Goal: Task Accomplishment & Management: Complete application form

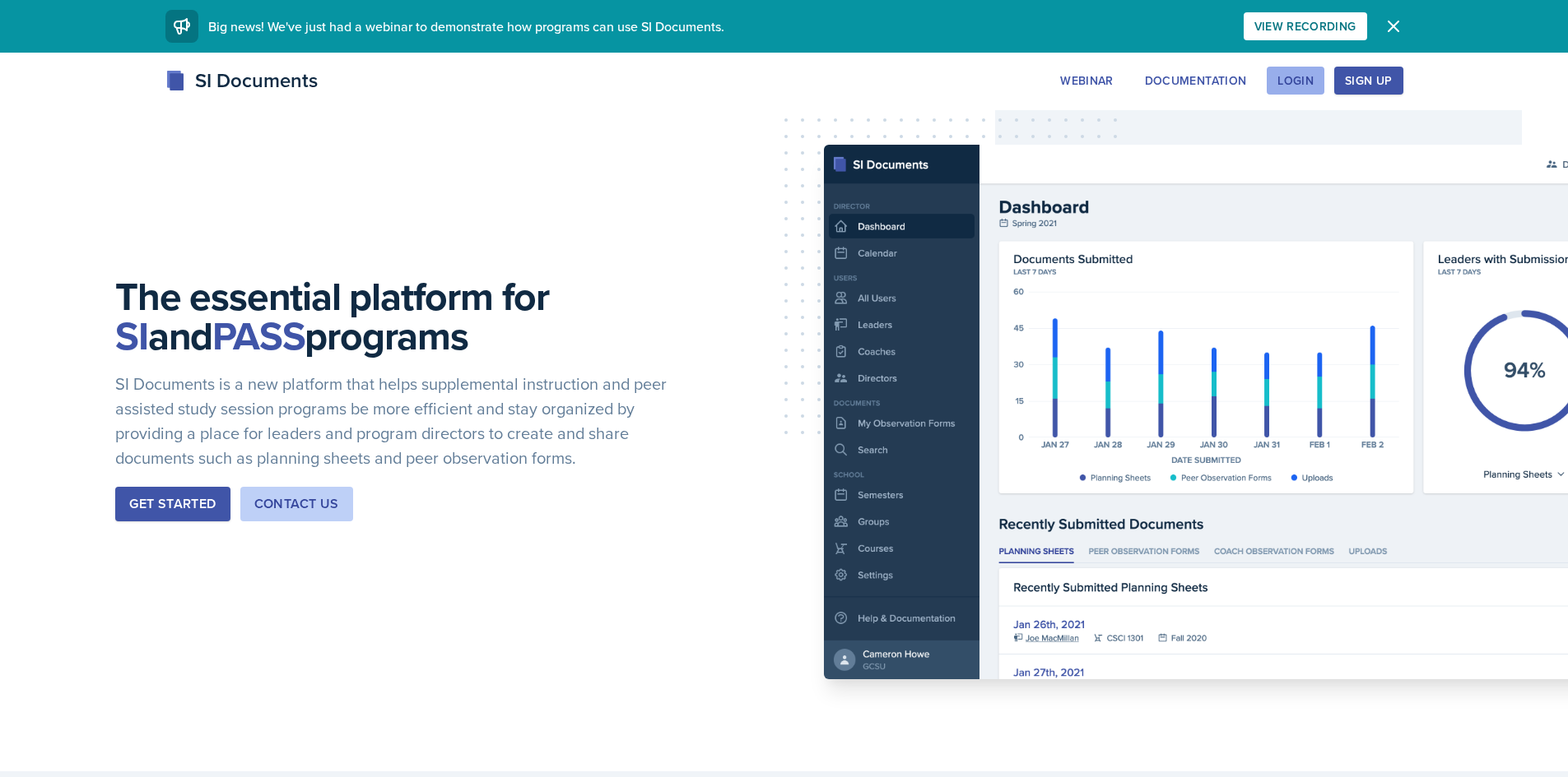
click at [1304, 78] on div "Login" at bounding box center [1295, 80] width 37 height 13
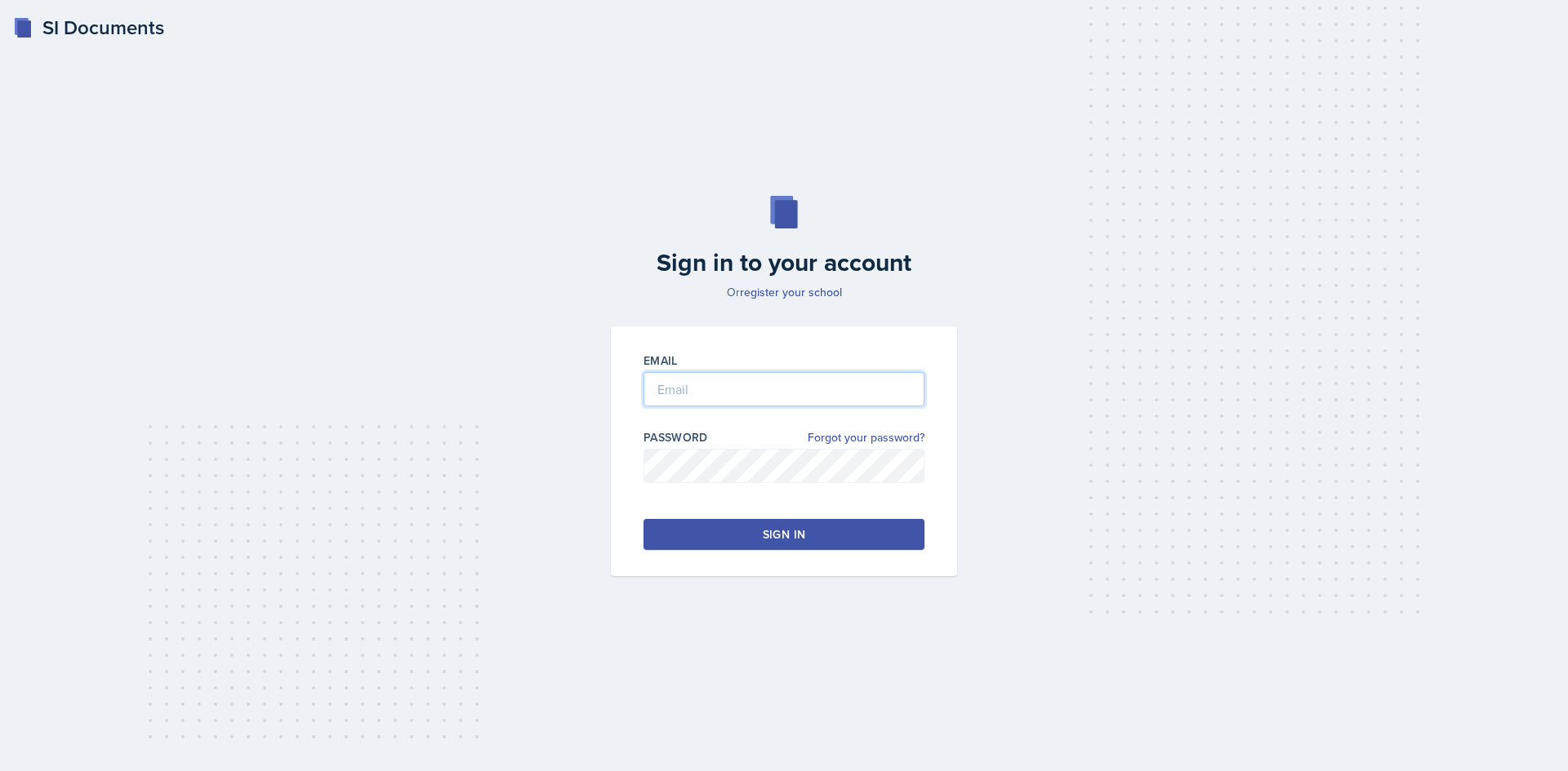
click at [701, 382] on input "email" at bounding box center [784, 389] width 281 height 35
type input "[EMAIL_ADDRESS][DOMAIN_NAME]"
click link "Forgot your password?" at bounding box center [866, 438] width 117 height 17
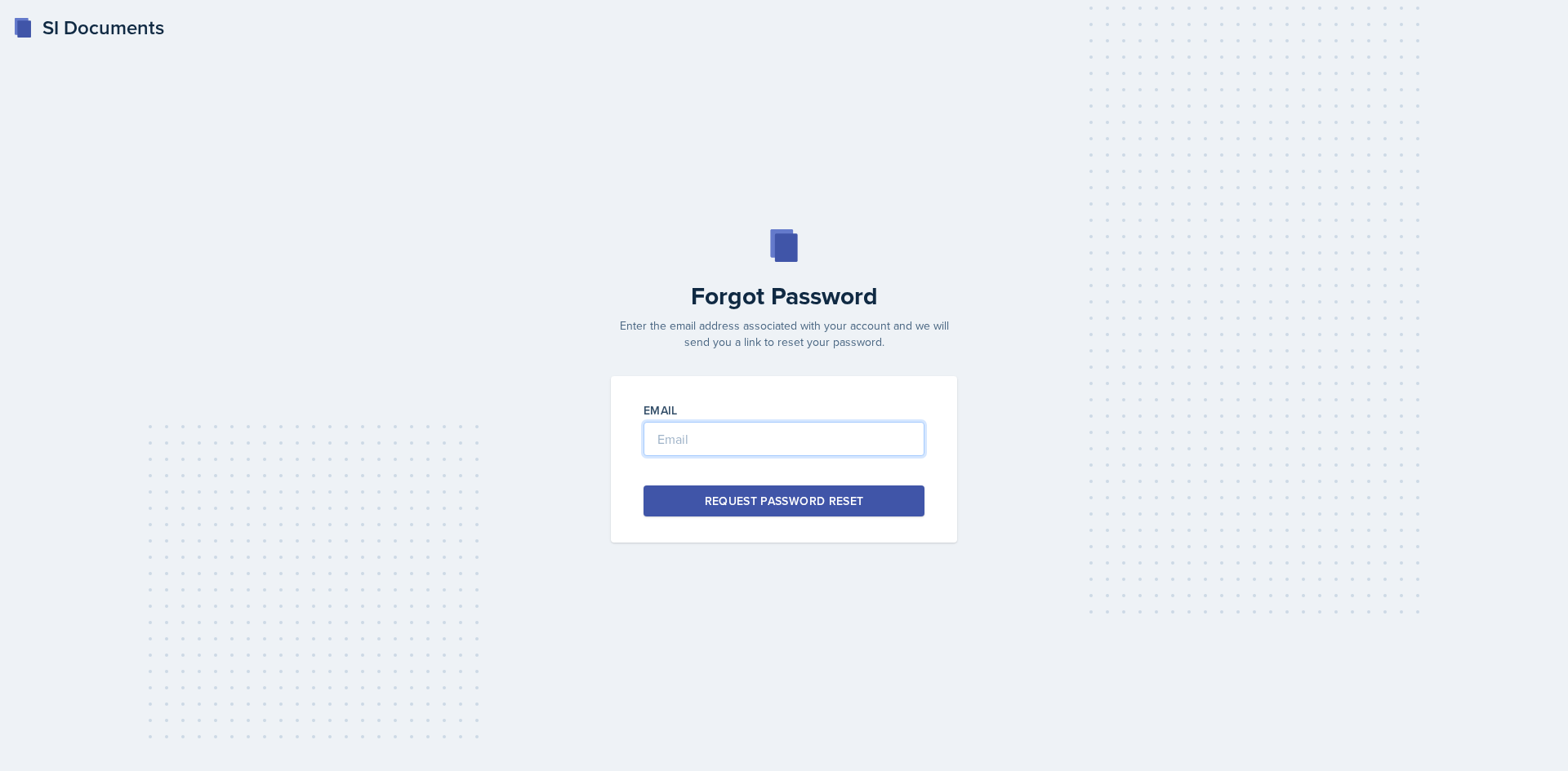
click at [711, 440] on input "email" at bounding box center [784, 439] width 281 height 35
type input "[EMAIL_ADDRESS][DOMAIN_NAME]"
click at [853, 502] on div "Request Password Reset" at bounding box center [784, 501] width 160 height 16
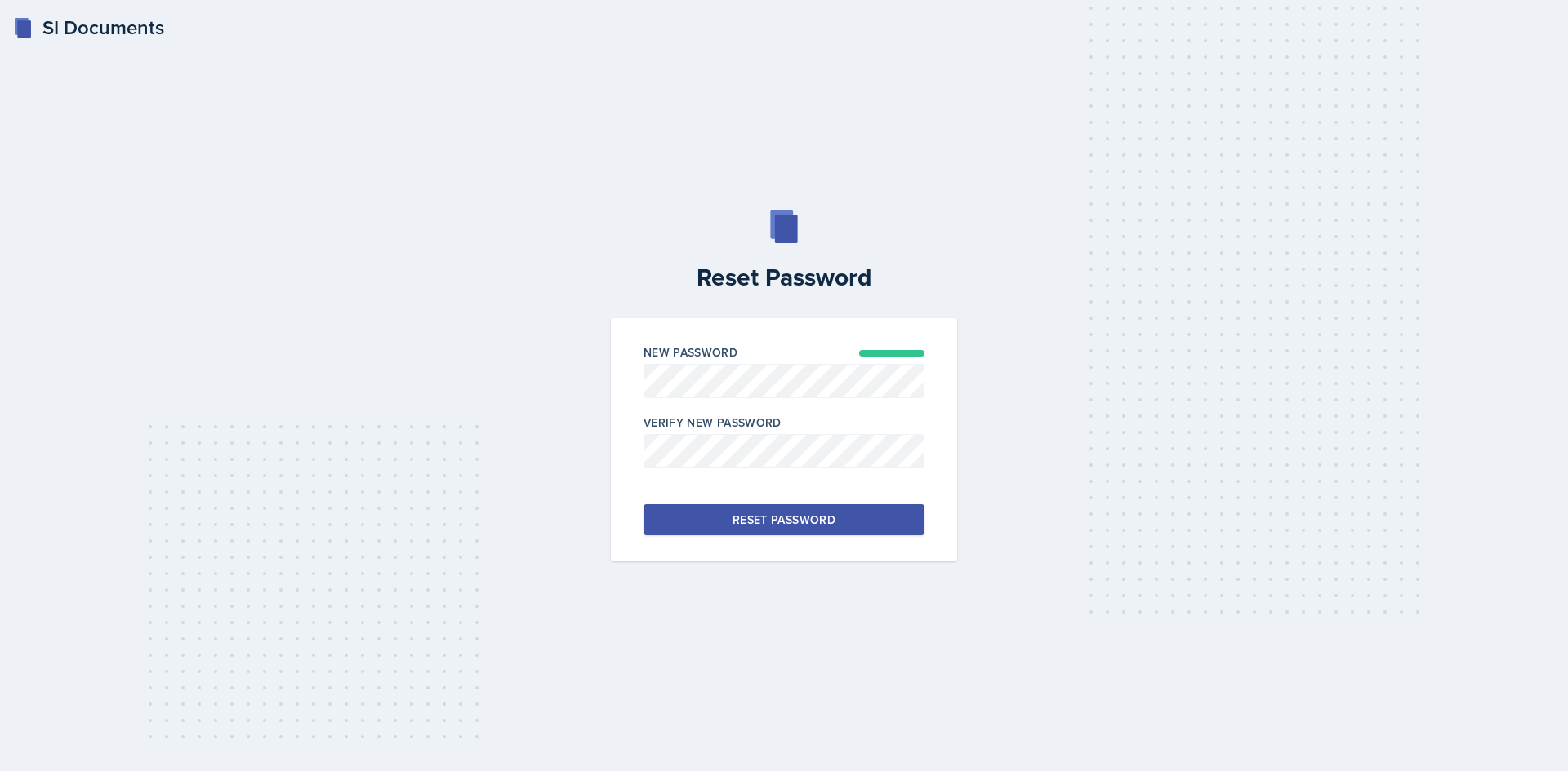
click at [755, 526] on div "Reset Password" at bounding box center [784, 520] width 103 height 16
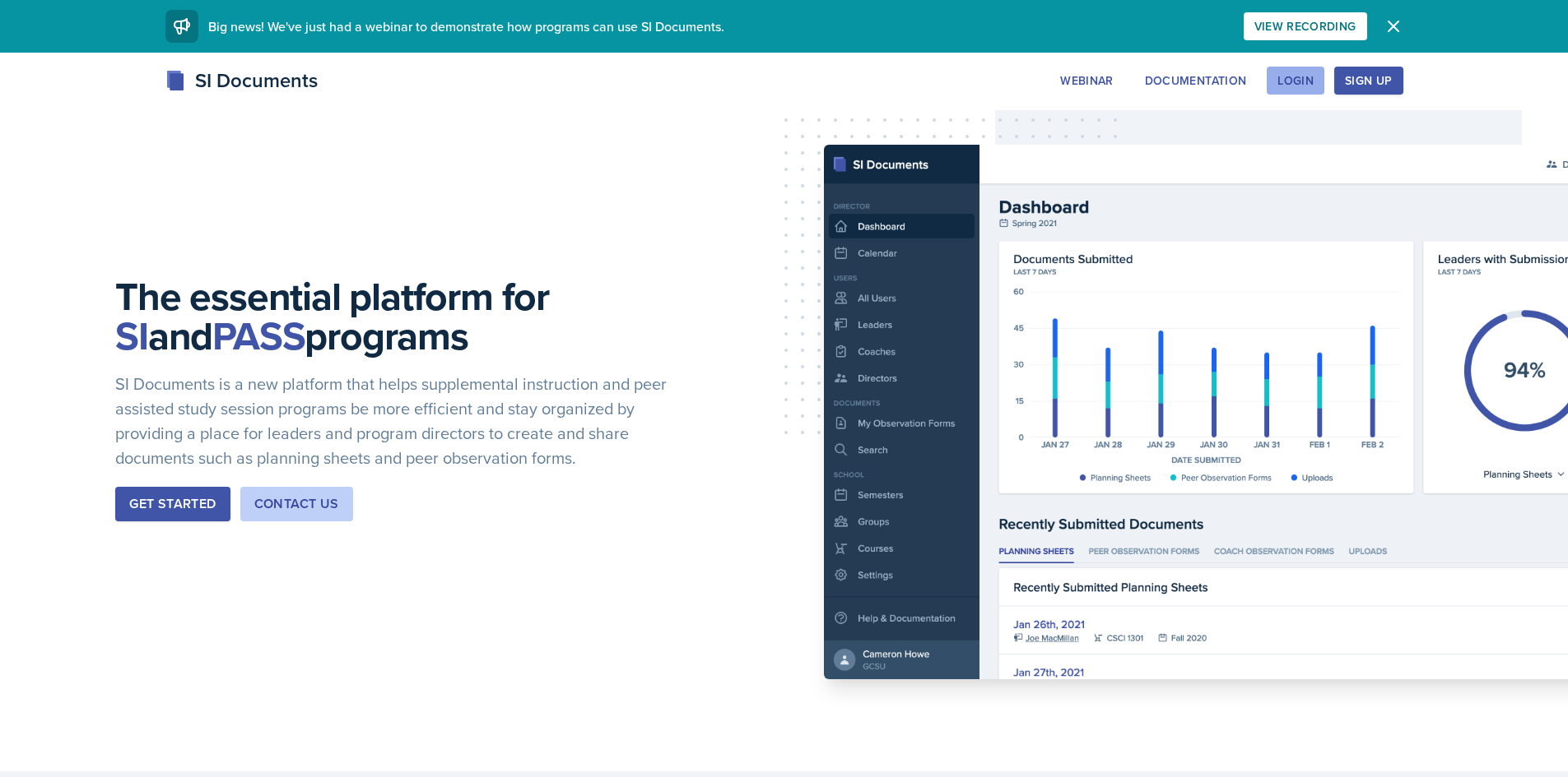
click at [1304, 86] on div "Login" at bounding box center [1295, 80] width 37 height 13
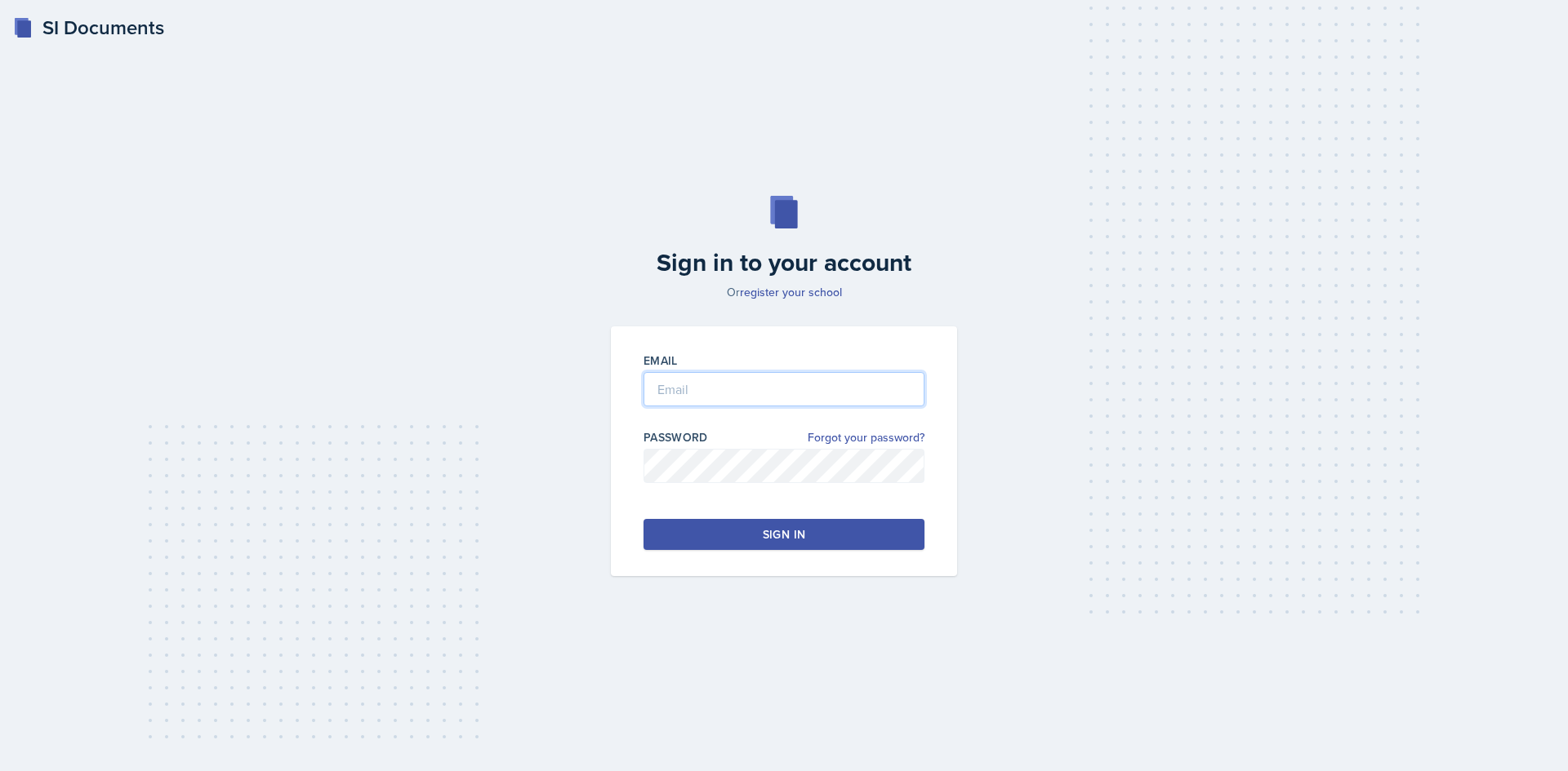
click at [740, 399] on input "email" at bounding box center [784, 389] width 281 height 35
type input "[EMAIL_ADDRESS][DOMAIN_NAME]"
click at [745, 537] on button "Sign in" at bounding box center [784, 534] width 281 height 31
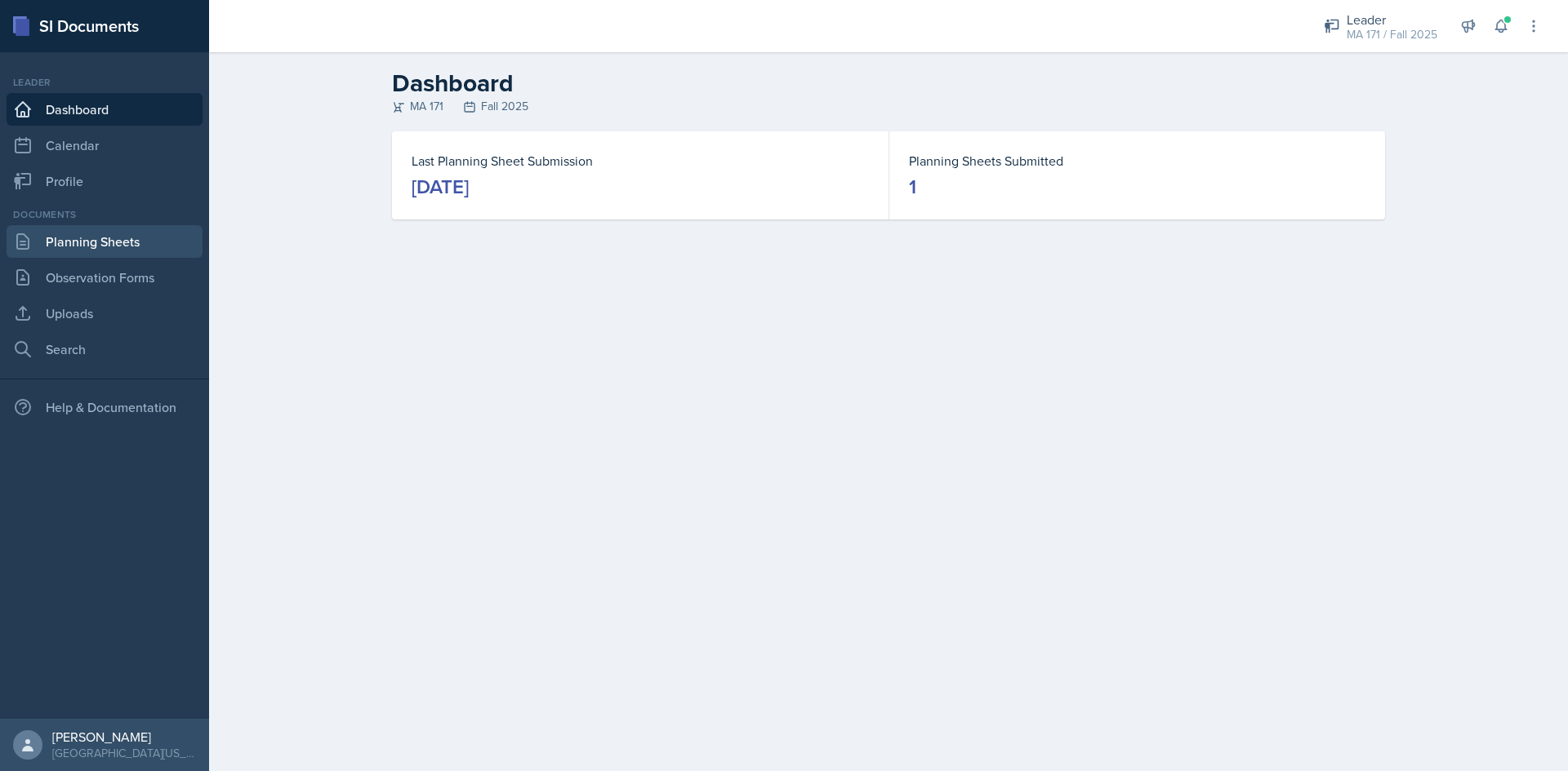
click at [85, 244] on link "Planning Sheets" at bounding box center [104, 241] width 196 height 33
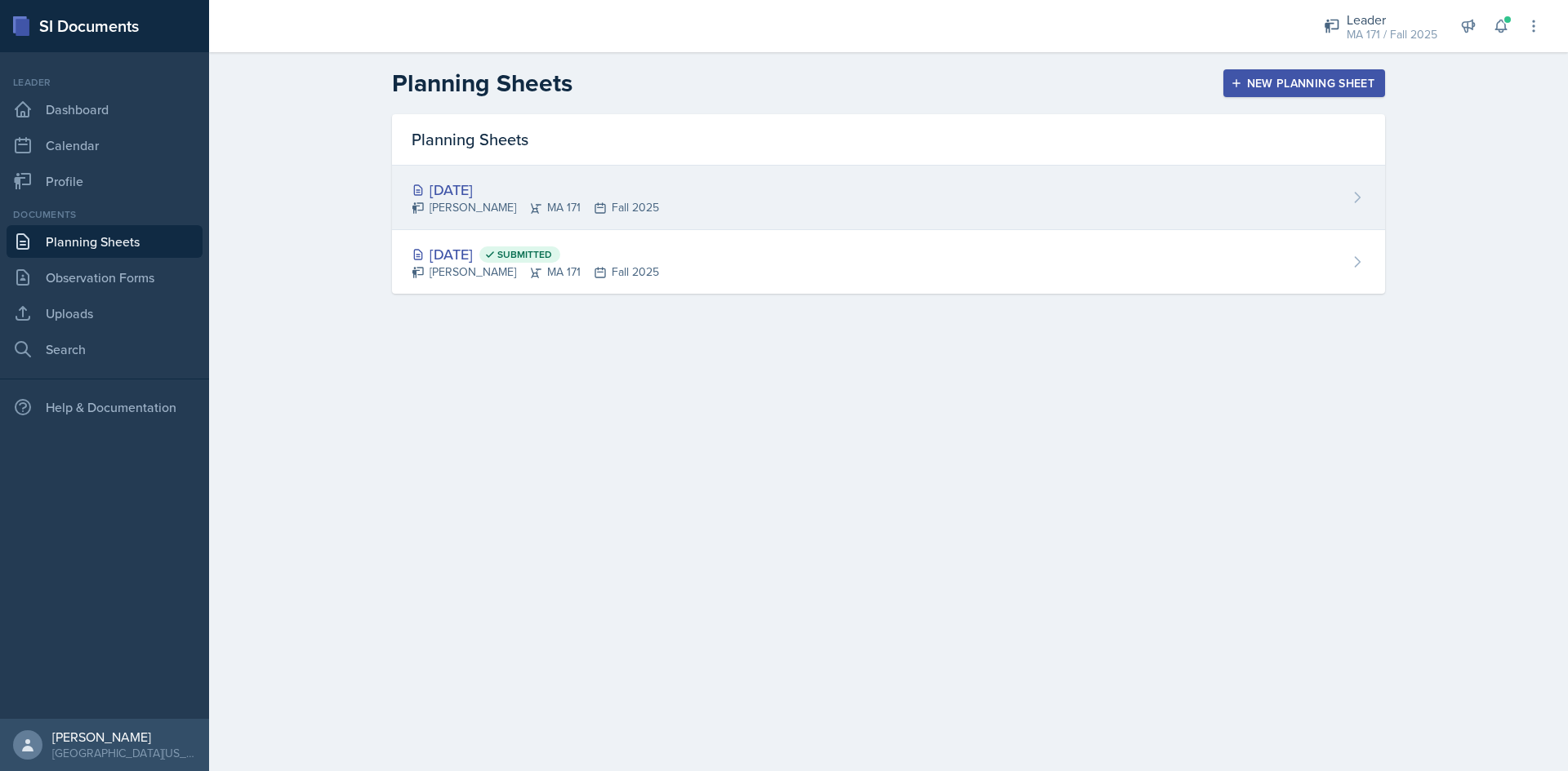
click at [715, 209] on div "Aug 28th, 2025 Joy Berlin MA 171 Fall 2025" at bounding box center [888, 198] width 993 height 65
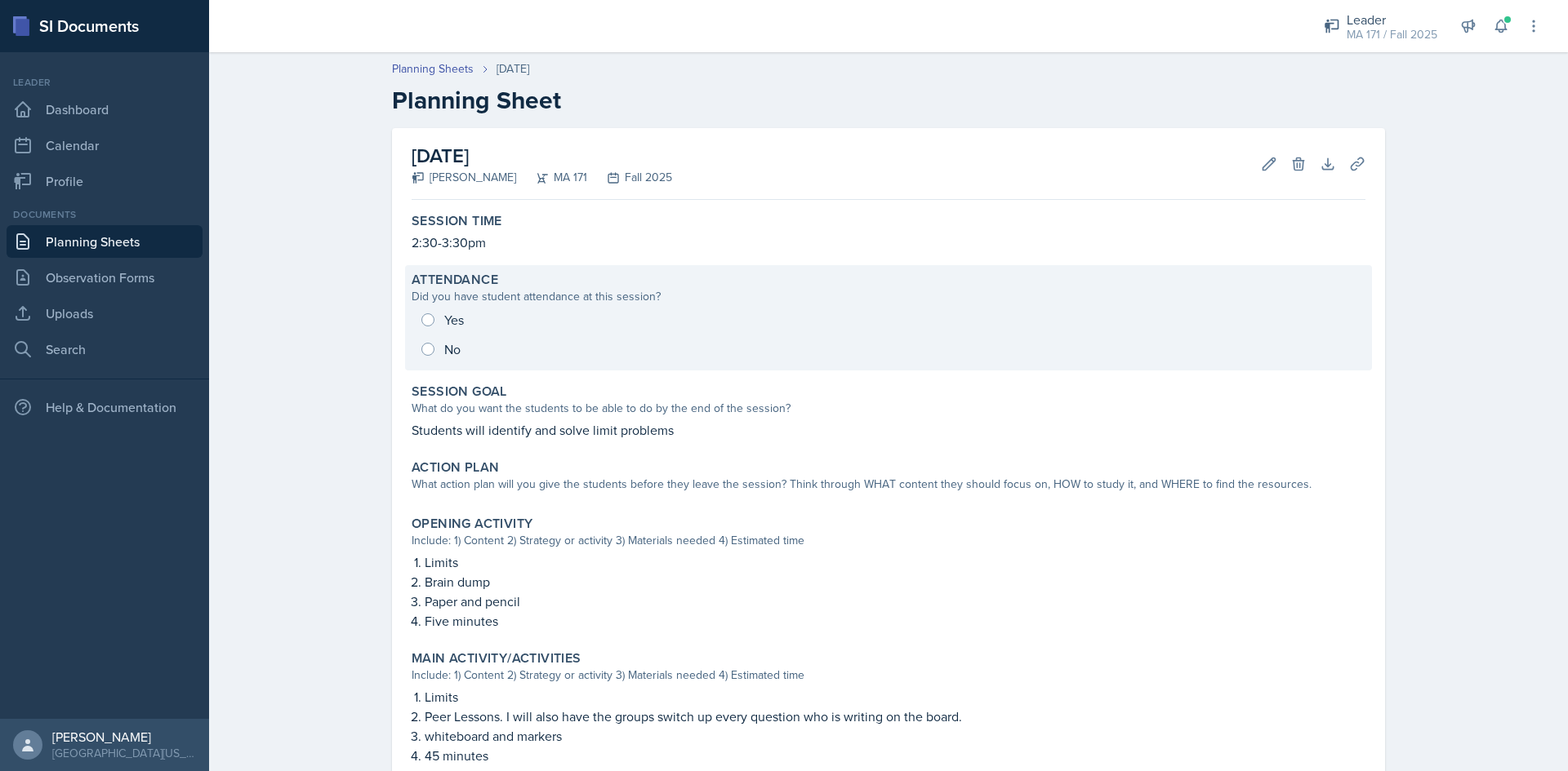
click at [425, 354] on div "Yes No" at bounding box center [888, 334] width 954 height 58
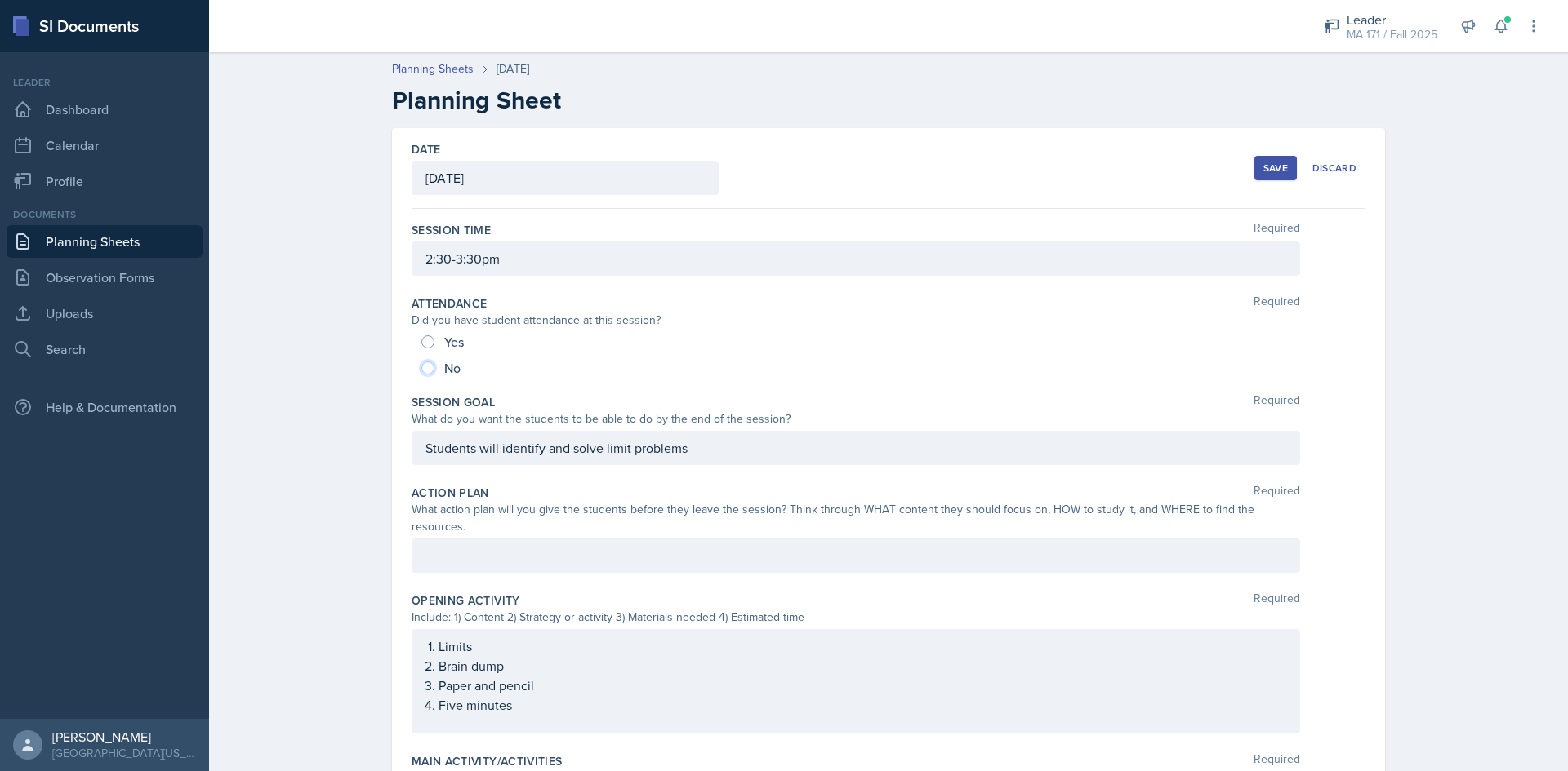
click at [422, 367] on input "No" at bounding box center [427, 368] width 13 height 13
radio input "true"
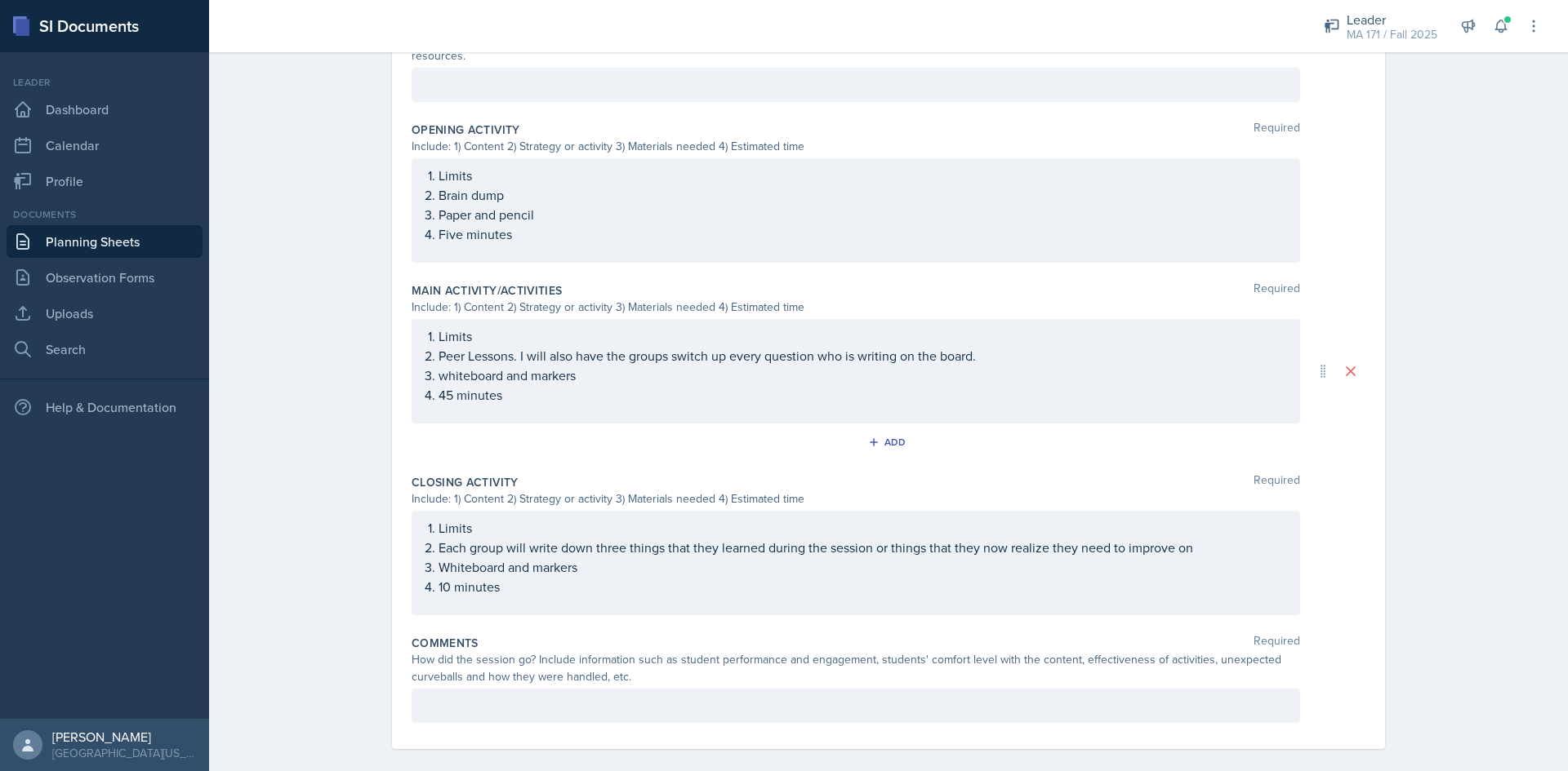
click at [480, 697] on div at bounding box center [855, 705] width 888 height 35
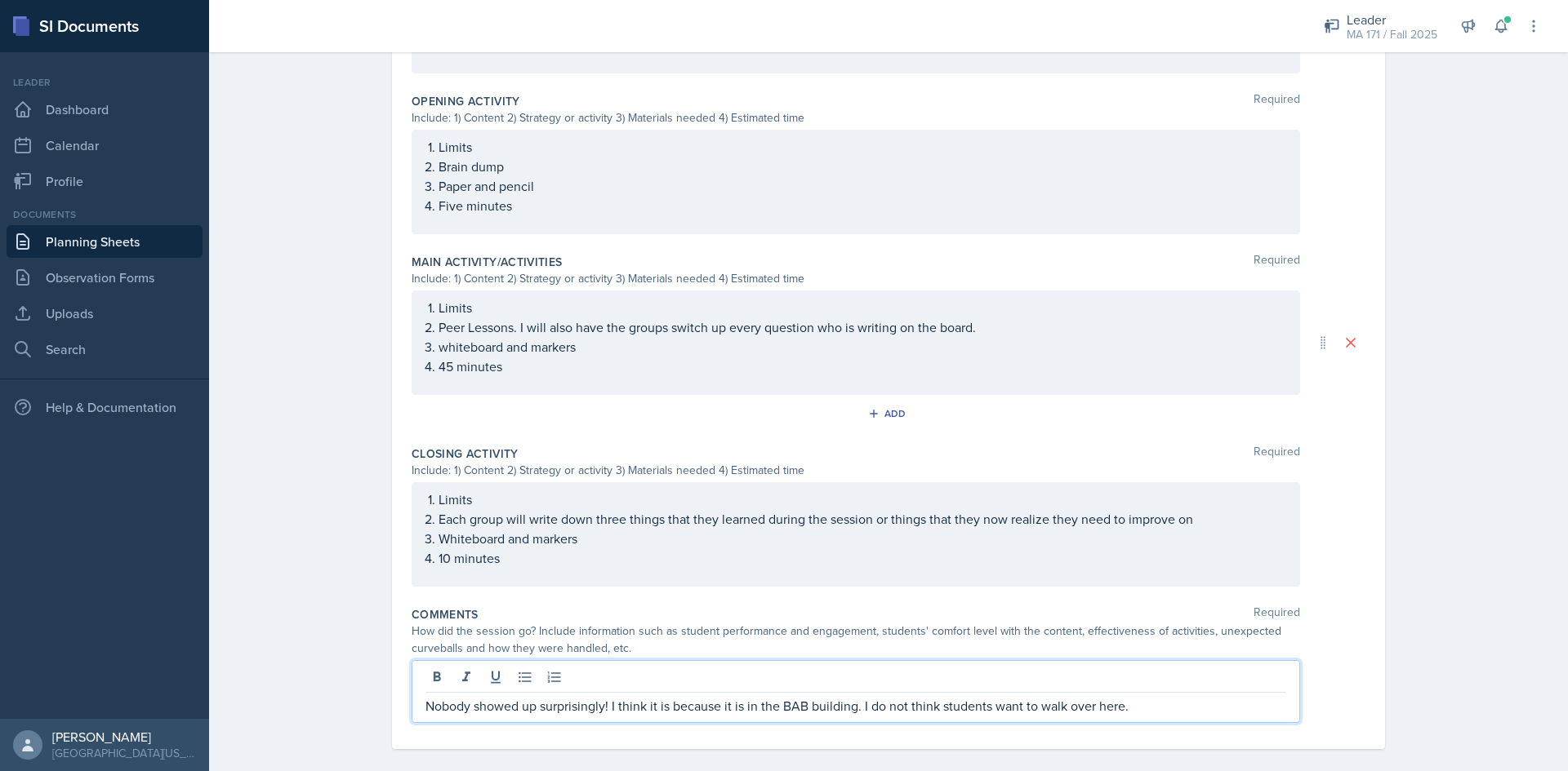
scroll to position [0, 0]
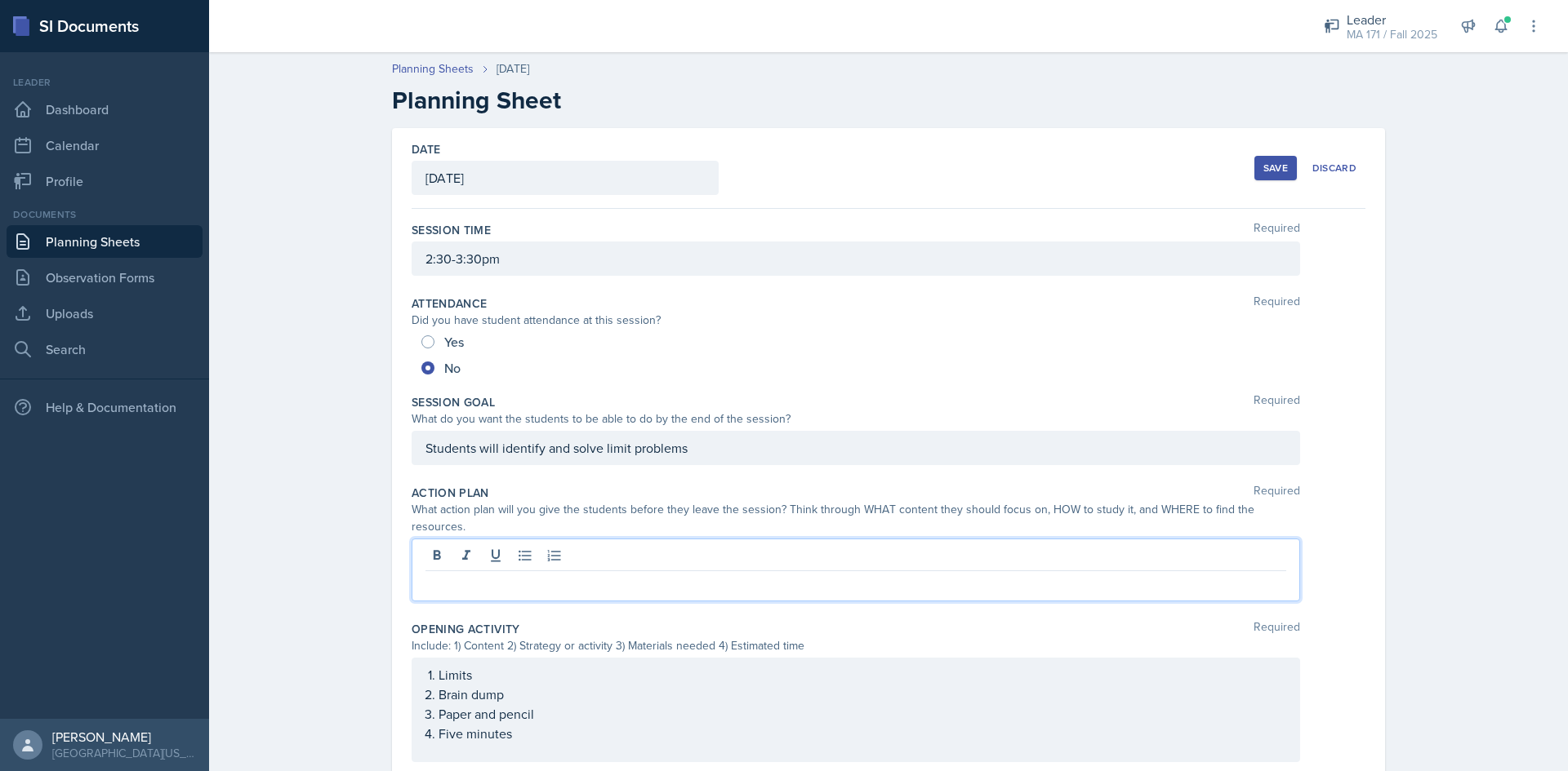
click at [578, 539] on div at bounding box center [855, 570] width 888 height 63
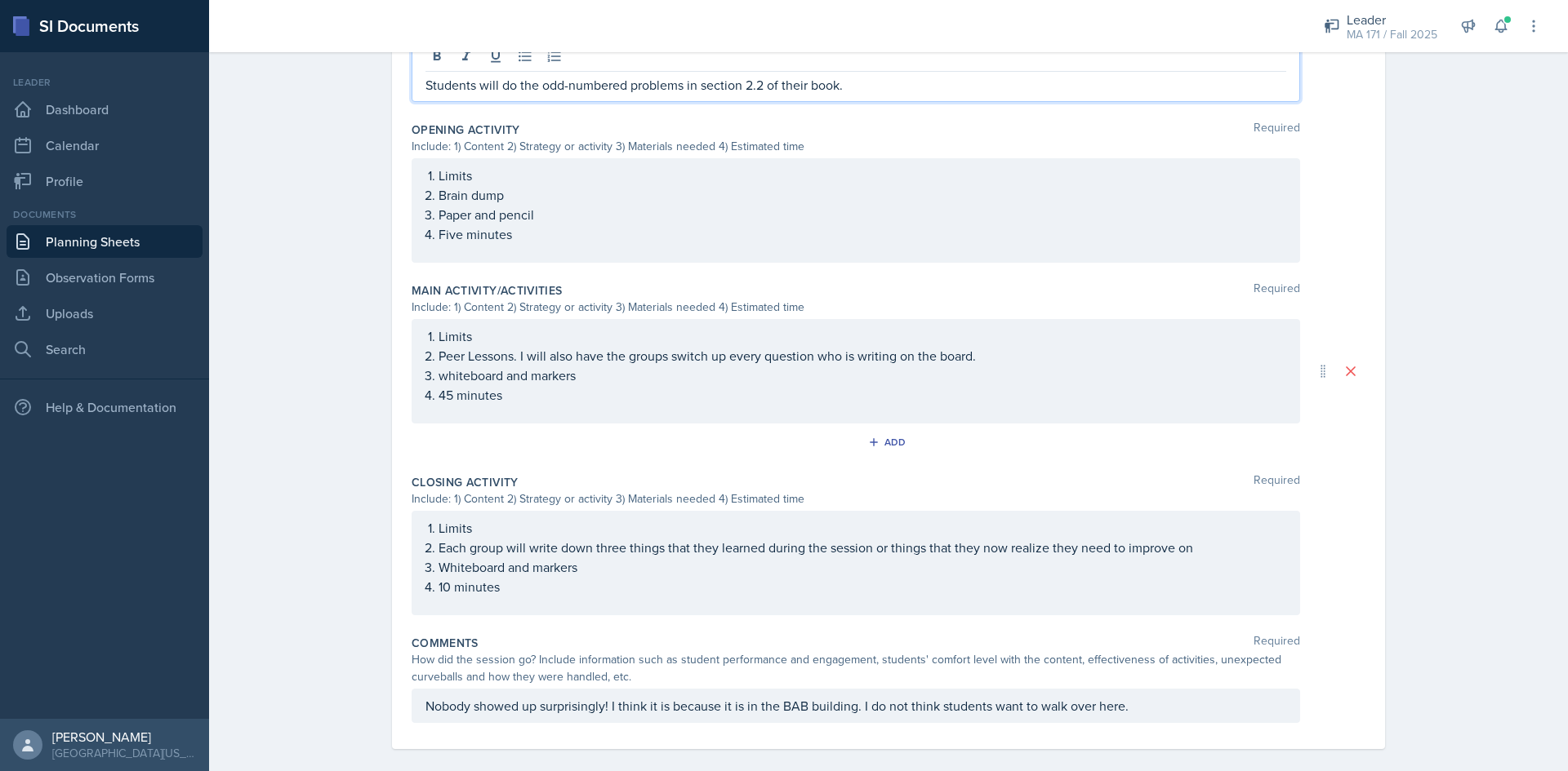
scroll to position [10, 0]
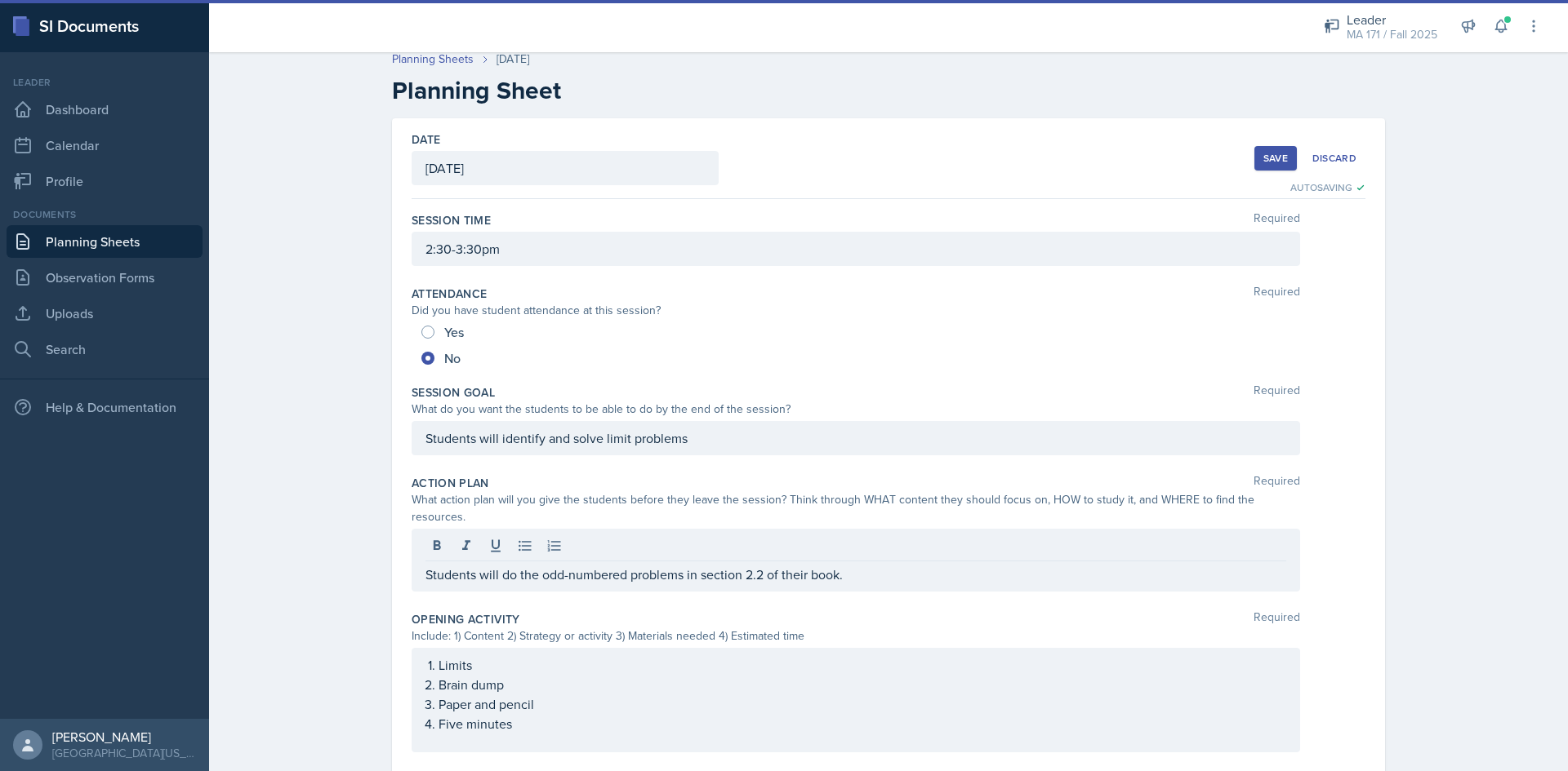
click at [1274, 158] on div "Save" at bounding box center [1275, 158] width 25 height 13
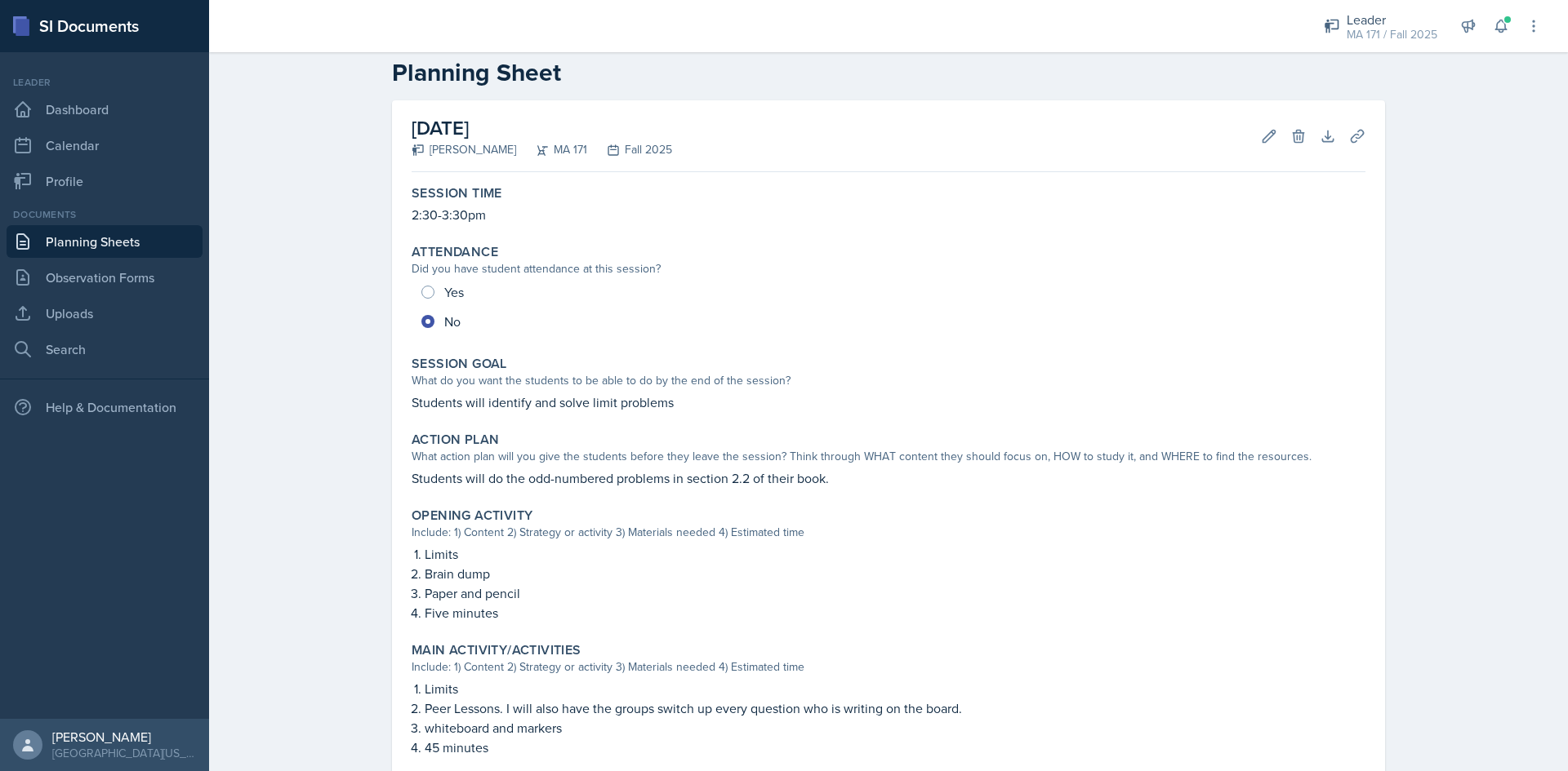
scroll to position [354, 0]
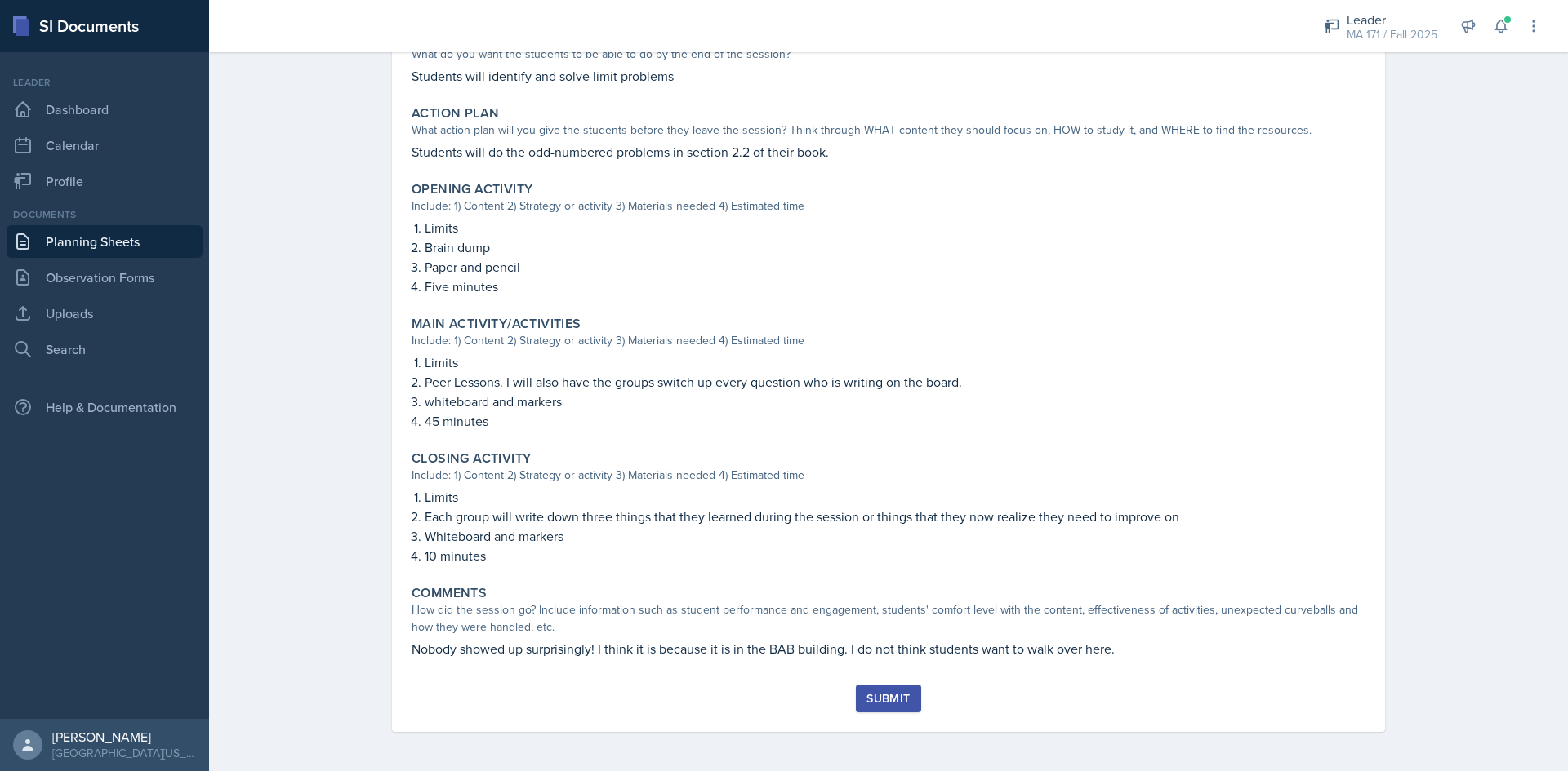
click at [875, 698] on div "Submit" at bounding box center [887, 698] width 43 height 13
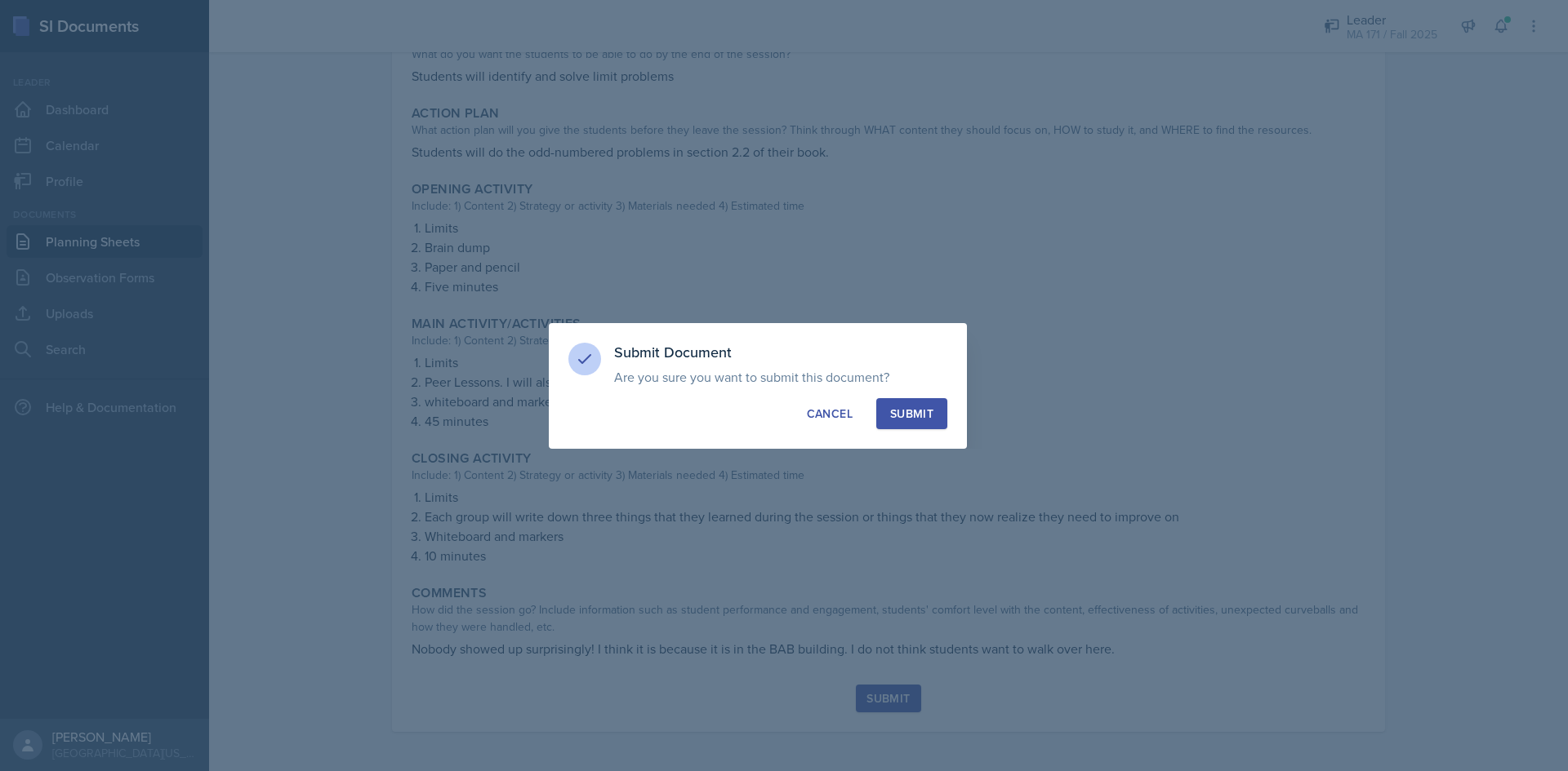
click at [908, 411] on div "Submit" at bounding box center [911, 414] width 43 height 16
radio input "true"
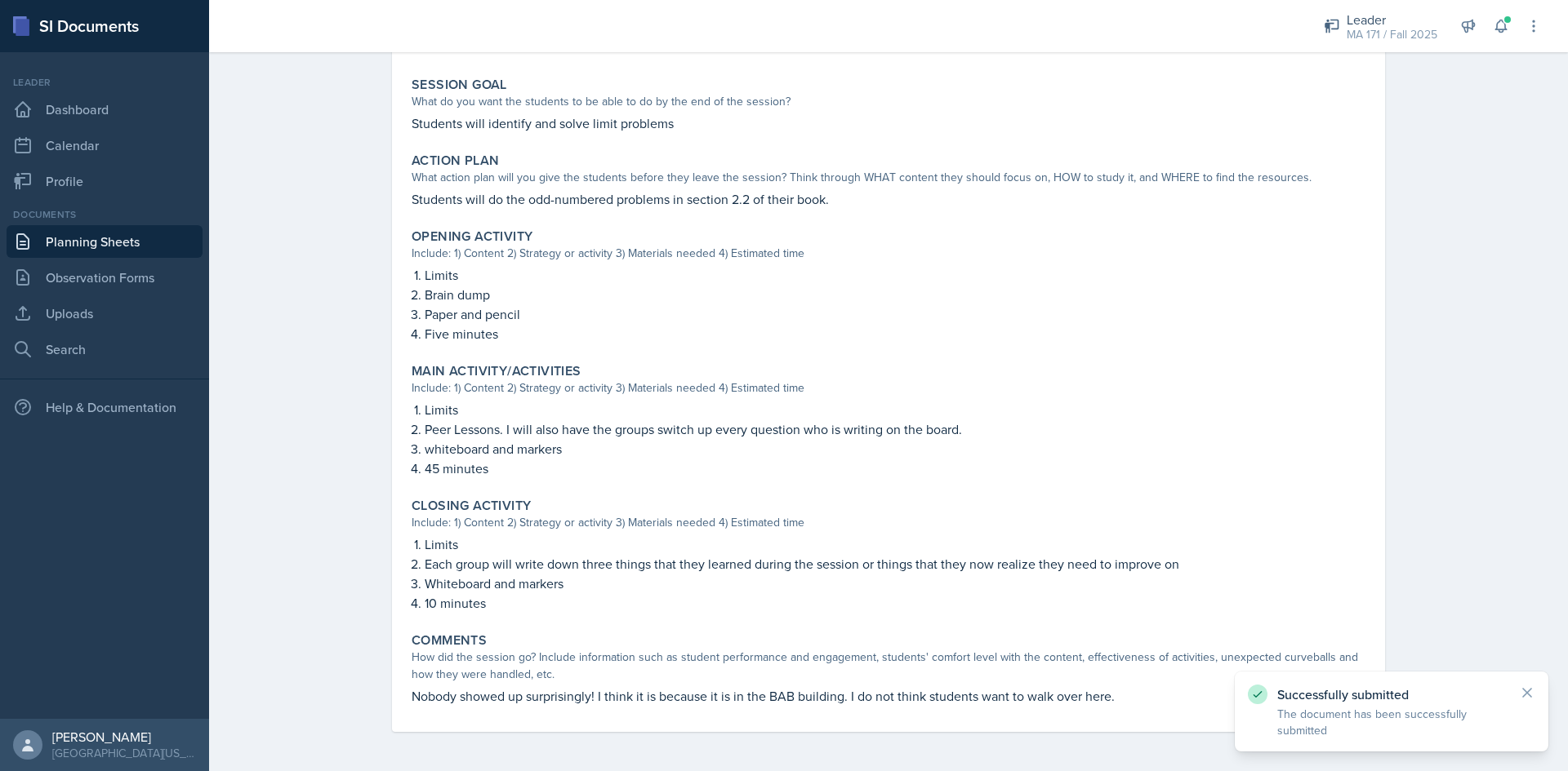
scroll to position [307, 0]
